Goal: Entertainment & Leisure: Consume media (video, audio)

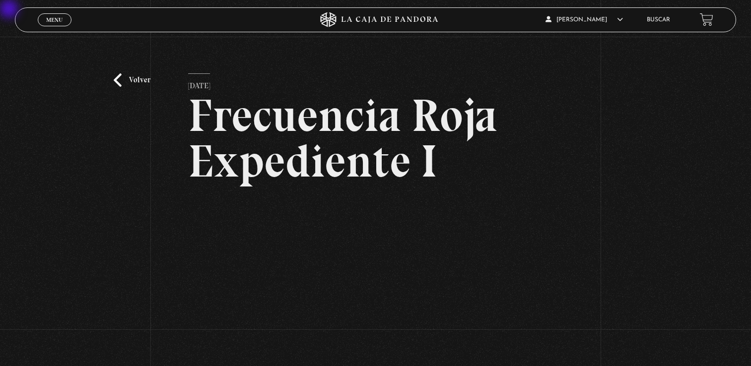
scroll to position [149, 0]
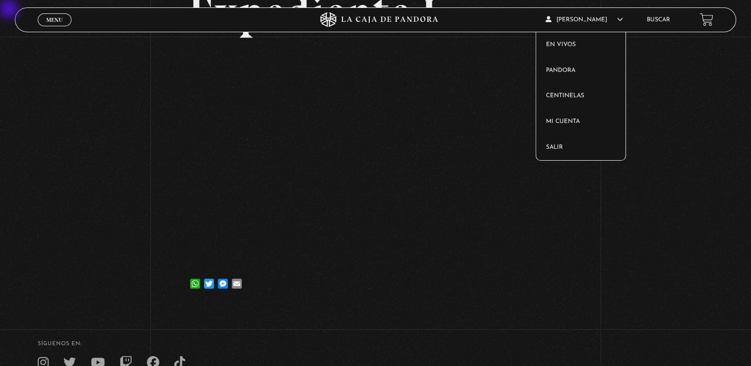
click at [618, 19] on span "[PERSON_NAME]" at bounding box center [584, 20] width 77 height 6
click at [586, 71] on link "Pandora" at bounding box center [580, 71] width 89 height 26
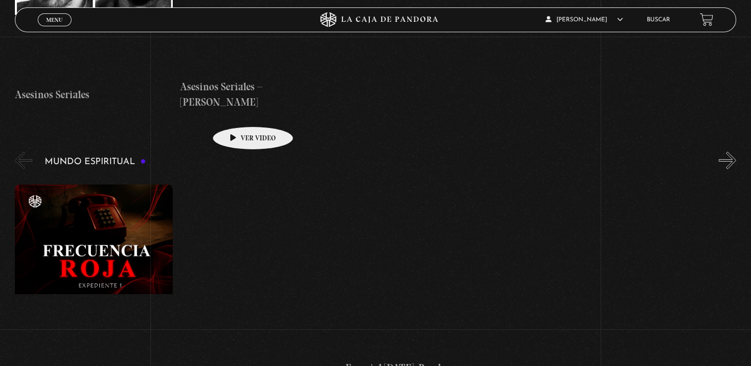
scroll to position [3426, 0]
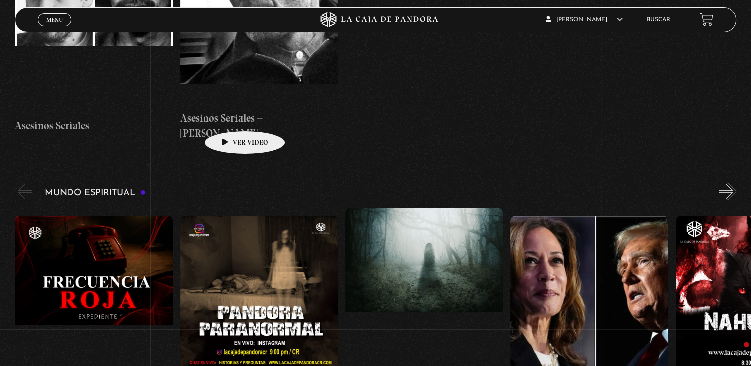
click at [229, 216] on figure at bounding box center [259, 305] width 158 height 179
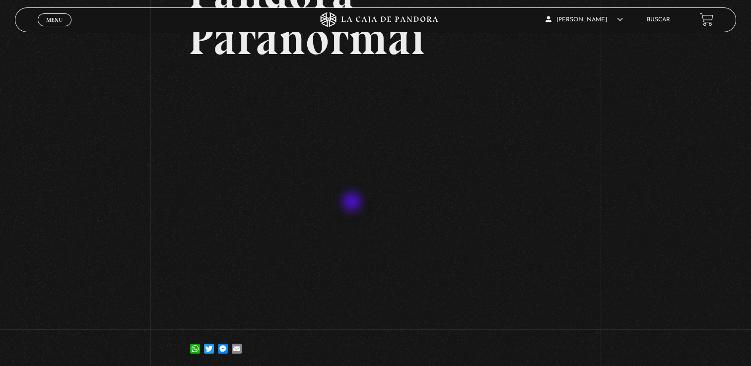
scroll to position [149, 0]
